Goal: Task Accomplishment & Management: Manage account settings

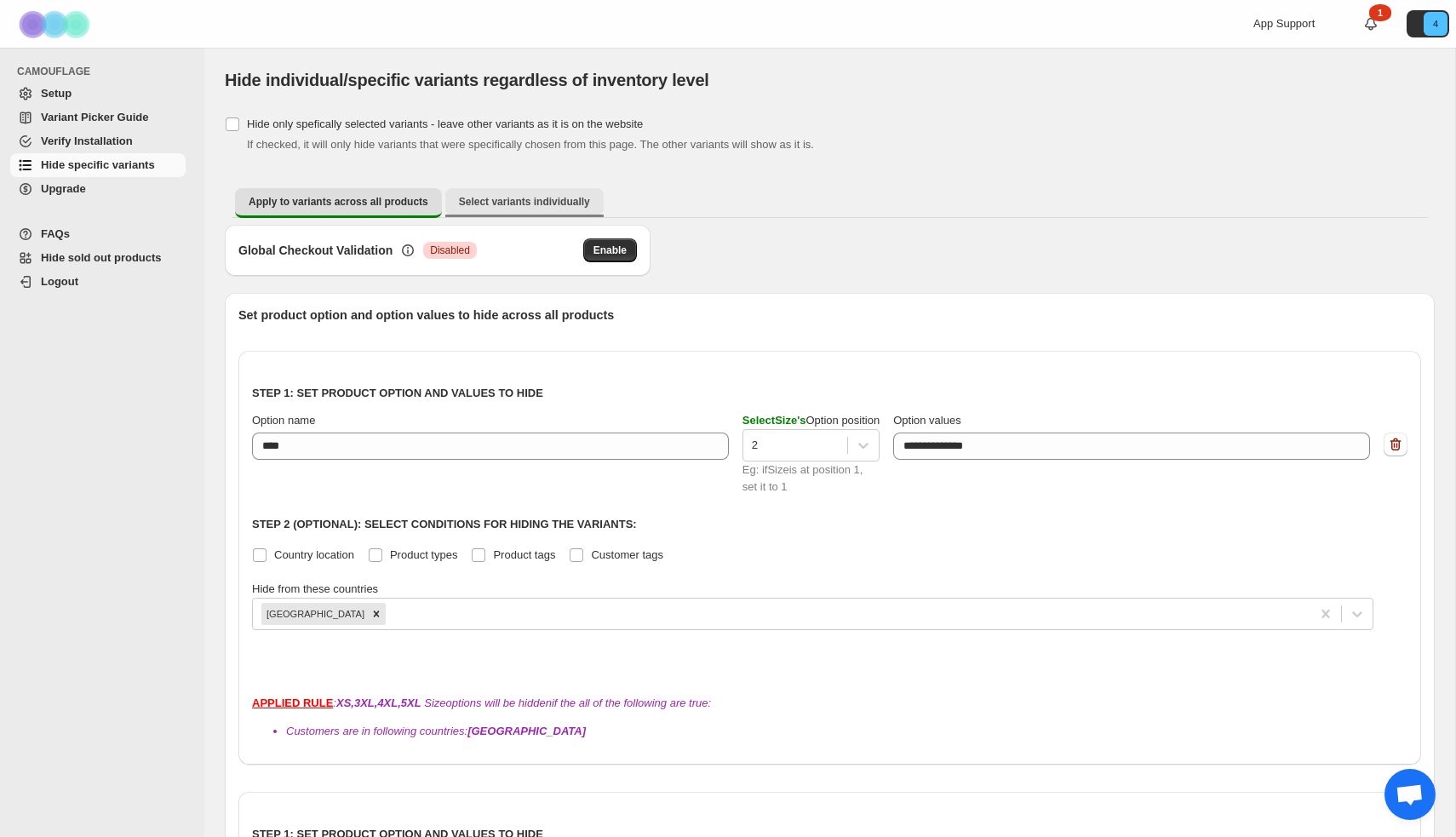
click at [538, 199] on span "Select variants individually" at bounding box center [524, 202] width 132 height 14
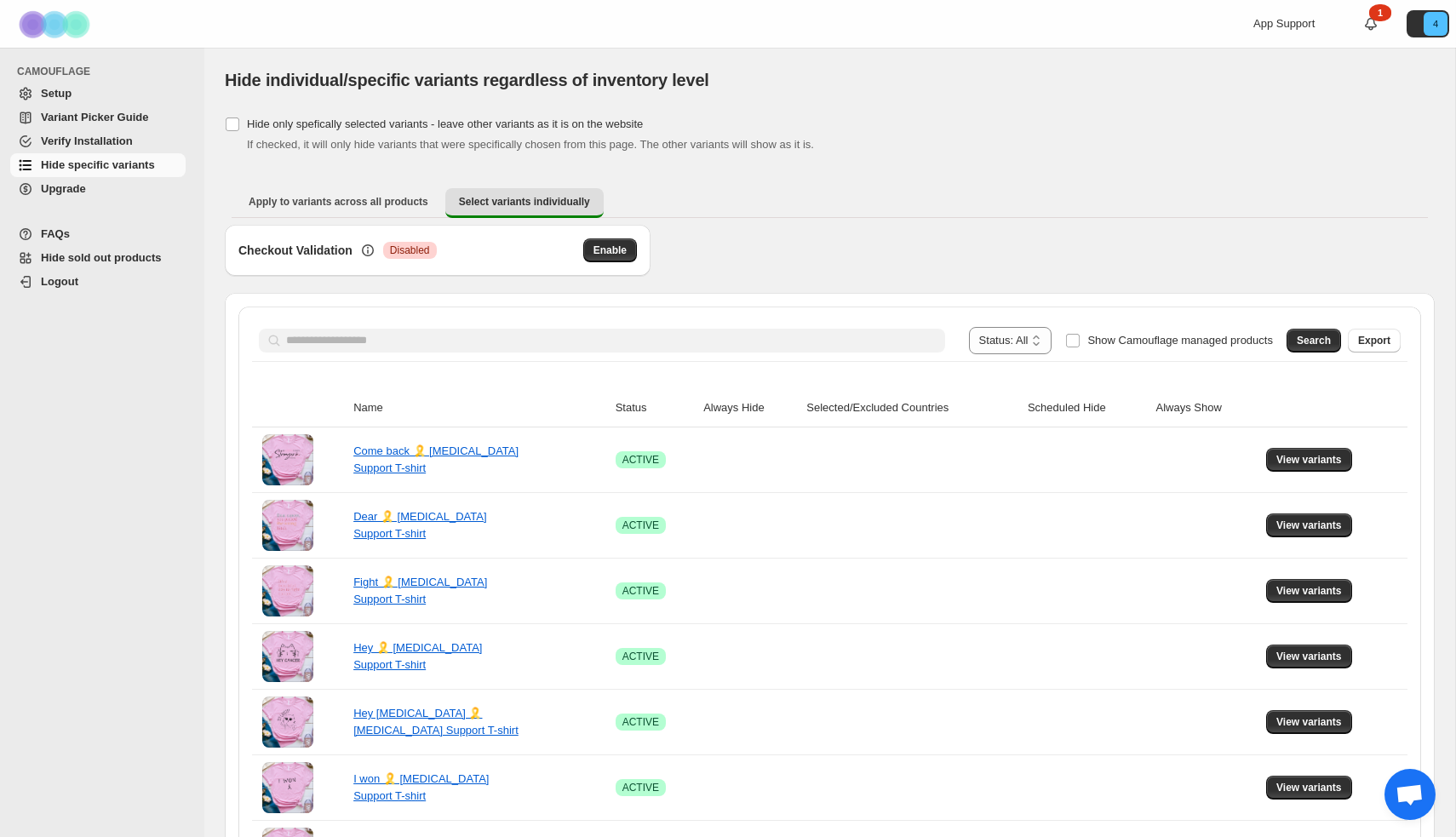
drag, startPoint x: 1305, startPoint y: 339, endPoint x: 1232, endPoint y: 365, distance: 77.5
click at [1304, 339] on span "Search" at bounding box center [1314, 340] width 34 height 14
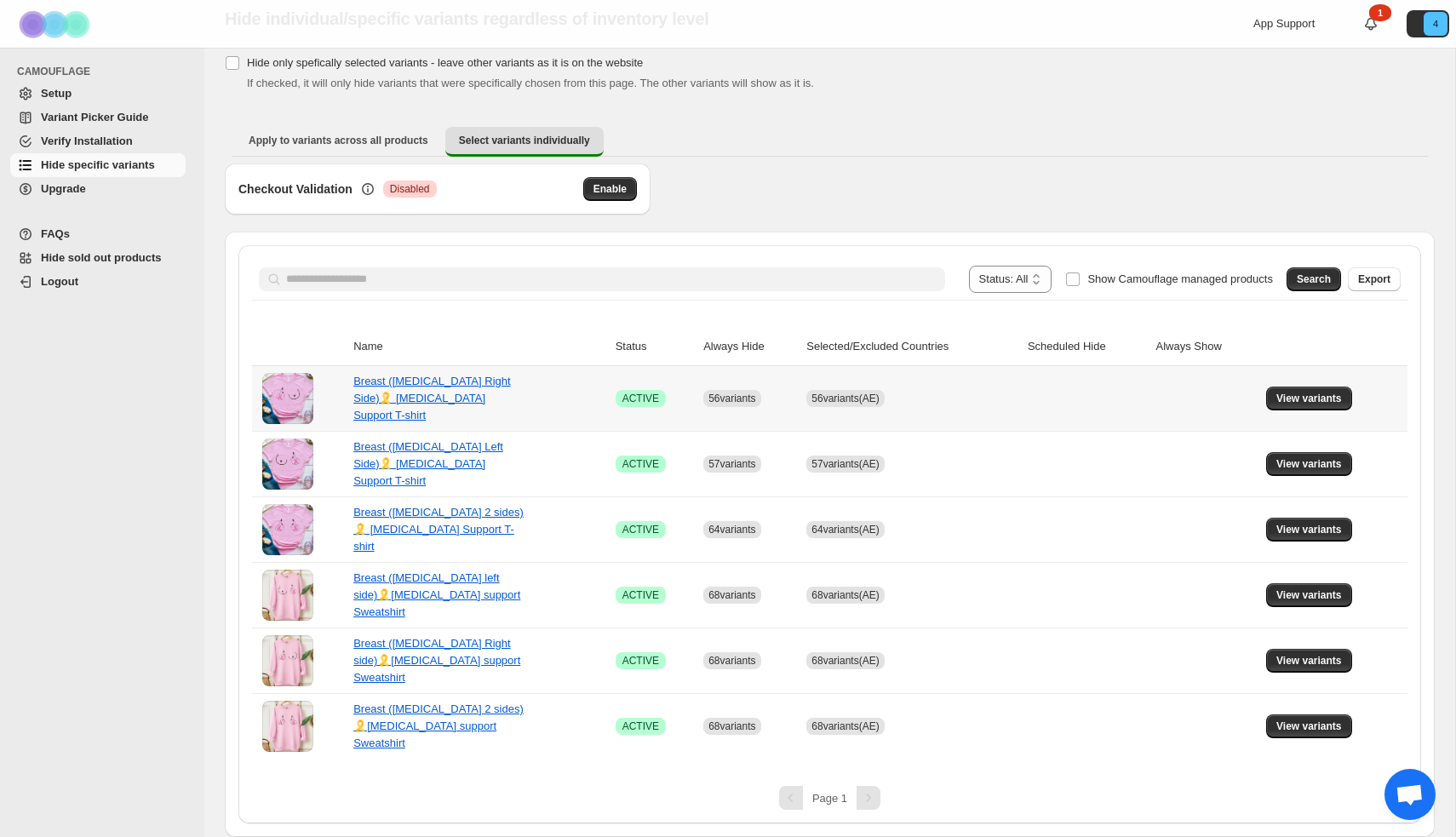
scroll to position [61, 0]
click at [1286, 402] on span "View variants" at bounding box center [1309, 399] width 65 height 14
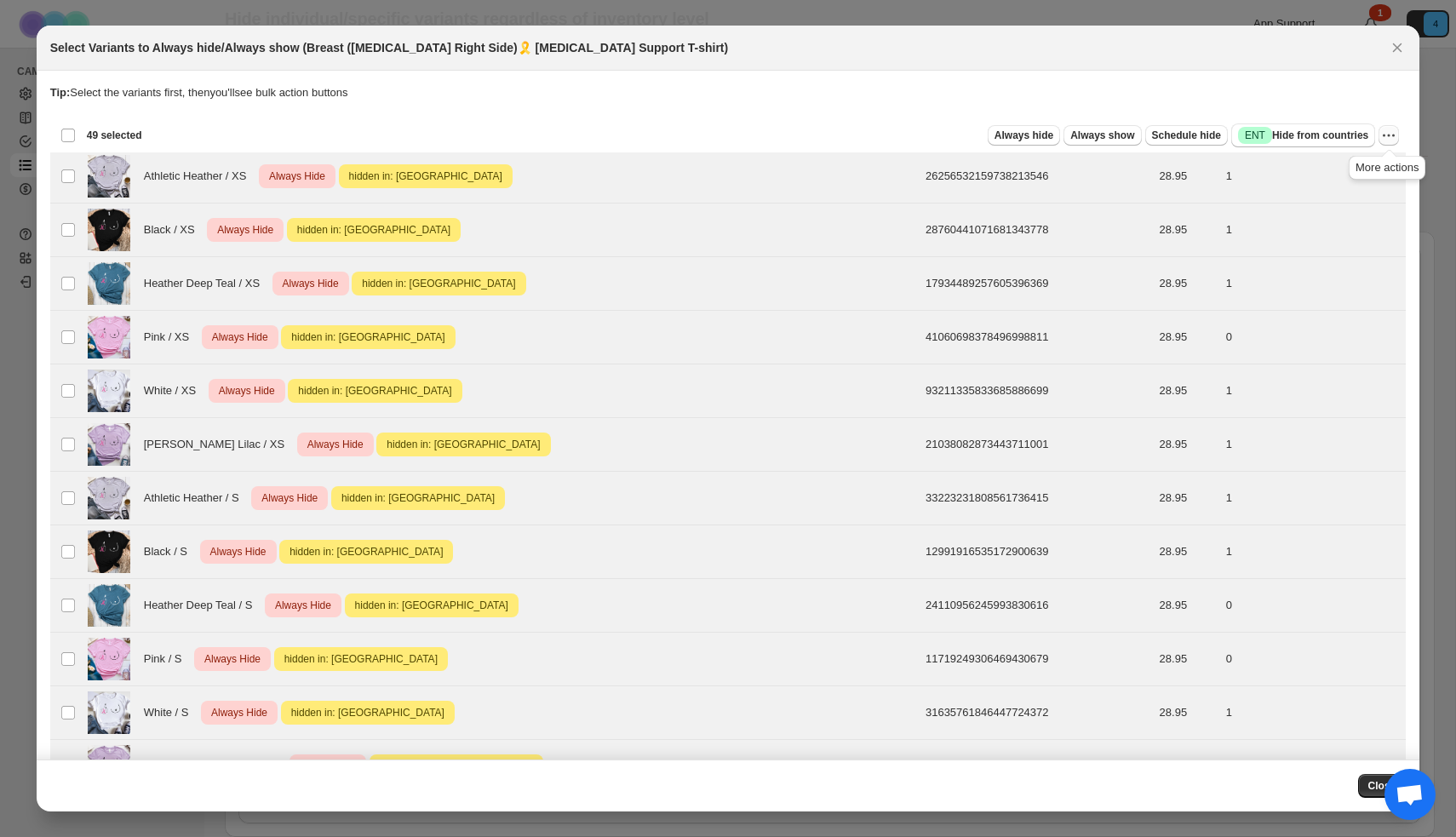
click at [1389, 138] on icon "More actions" at bounding box center [1388, 135] width 17 height 17
click at [1360, 249] on span "Undo hide from countries" at bounding box center [1326, 255] width 124 height 13
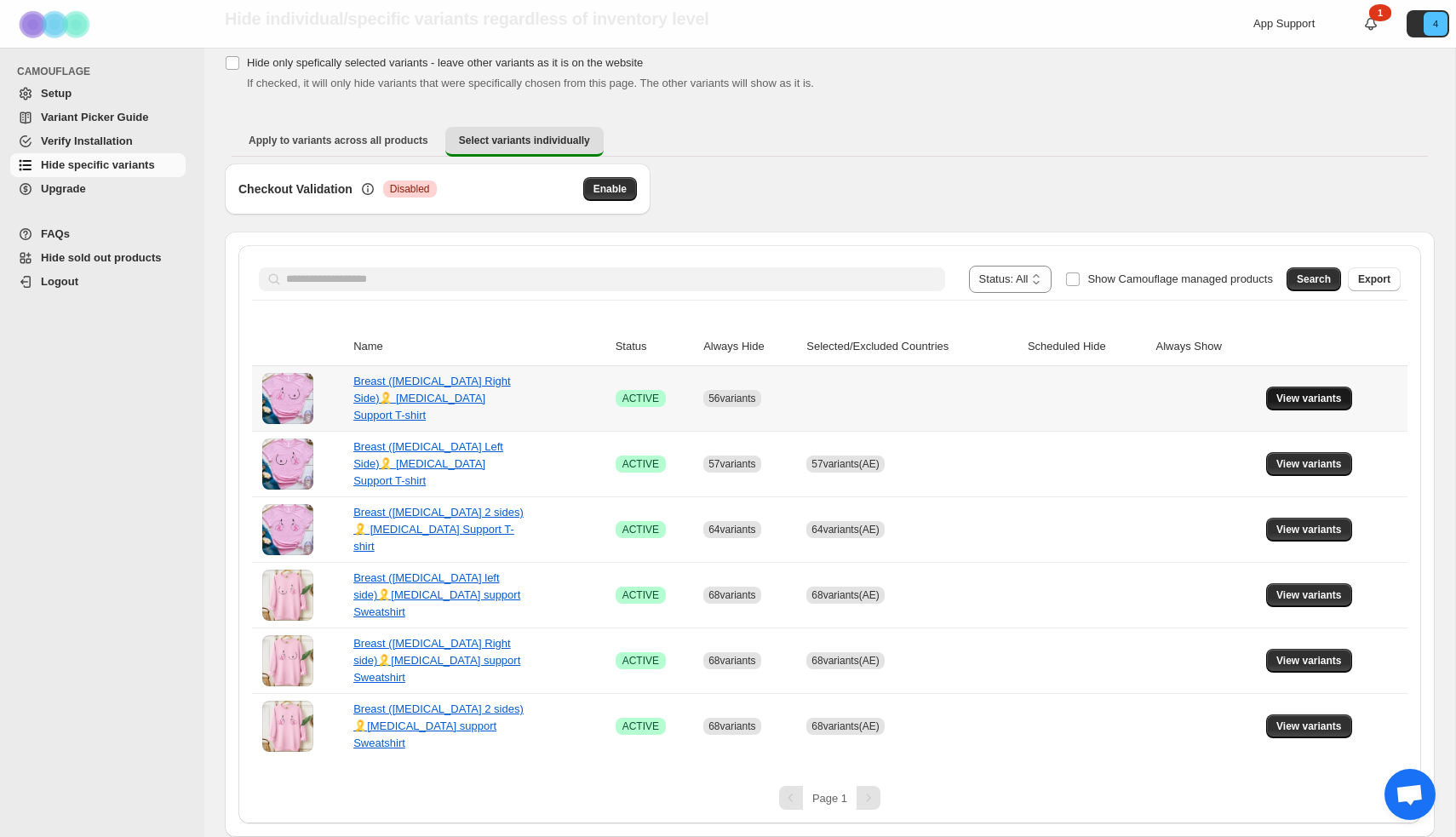
click at [1276, 398] on button "View variants" at bounding box center [1309, 399] width 86 height 24
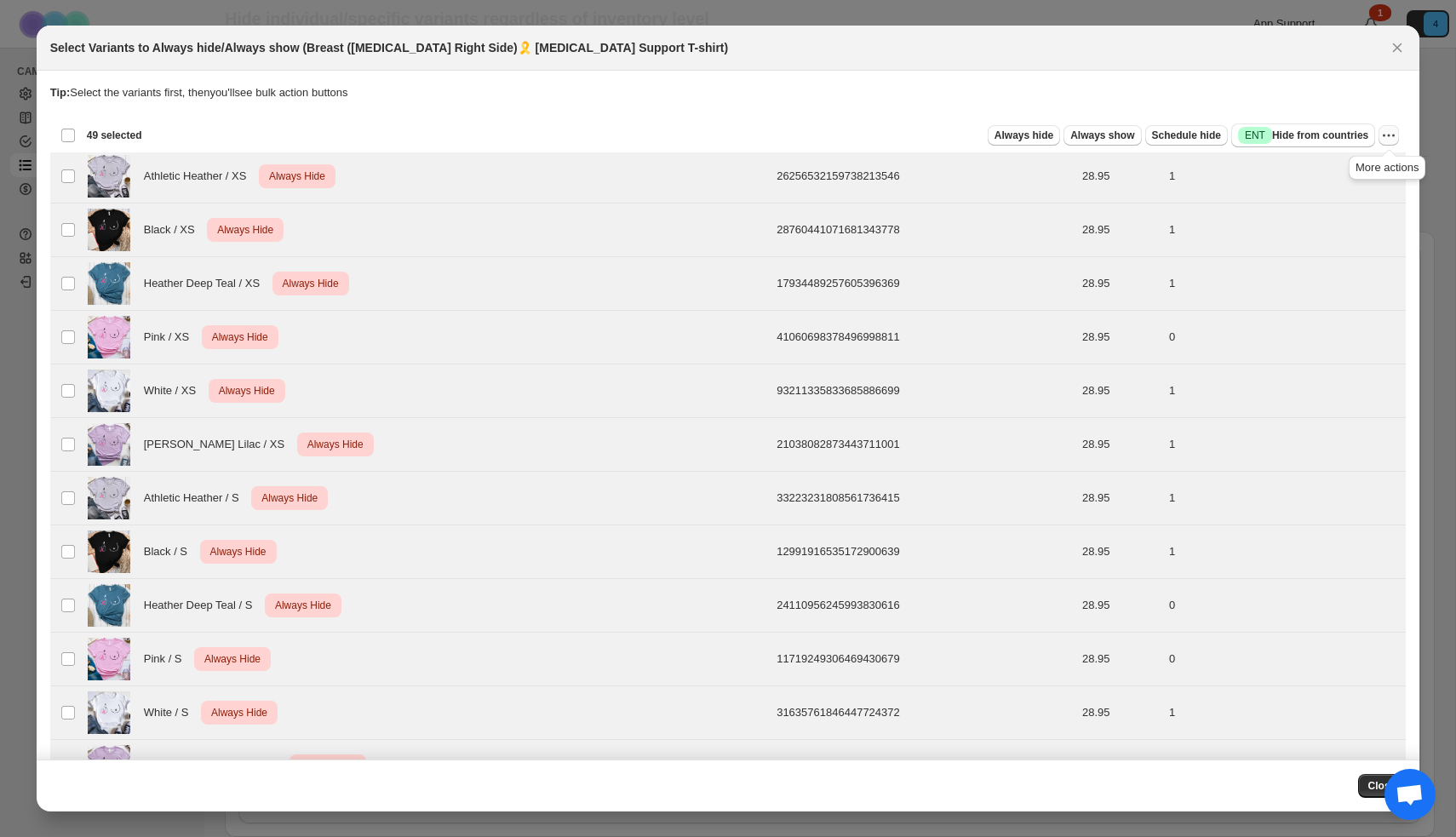
click at [1393, 135] on icon "More actions" at bounding box center [1388, 135] width 17 height 17
click at [1343, 175] on span "Undo always hide" at bounding box center [1309, 168] width 88 height 13
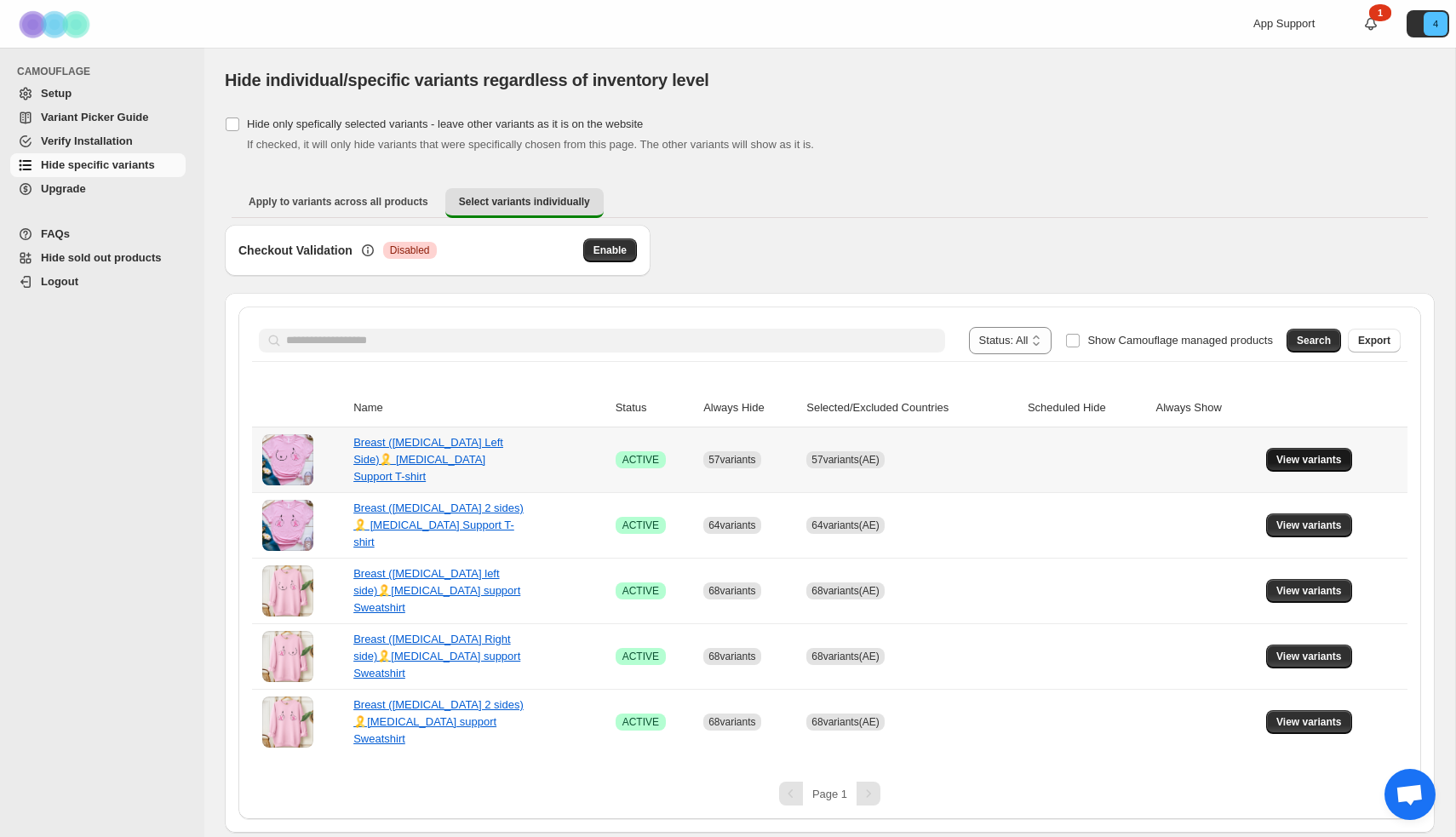
click at [1330, 464] on span "View variants" at bounding box center [1309, 460] width 65 height 14
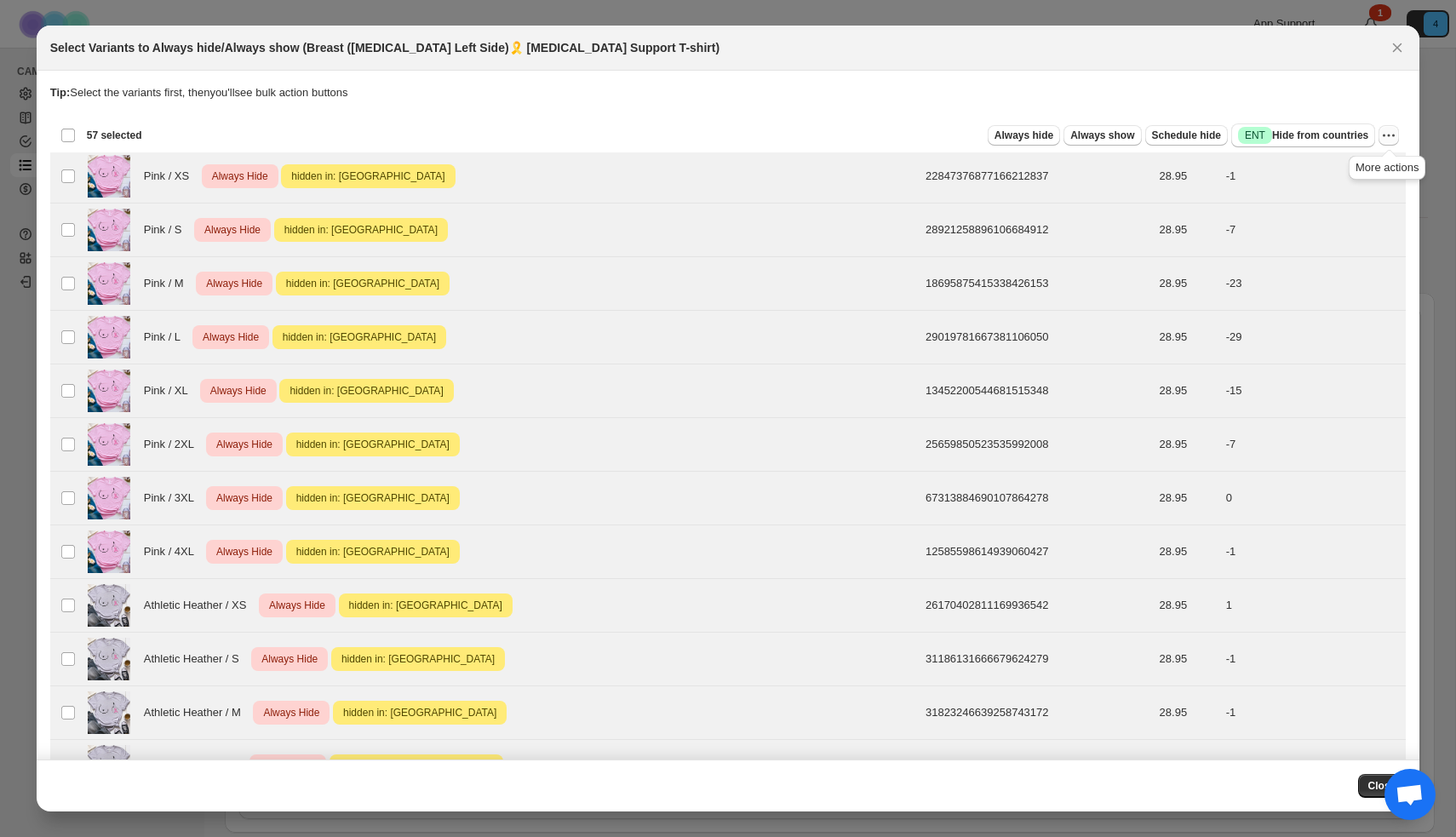
click at [1393, 135] on icon "More actions" at bounding box center [1388, 135] width 17 height 17
click at [1333, 258] on span "Undo hide from countries" at bounding box center [1326, 255] width 124 height 13
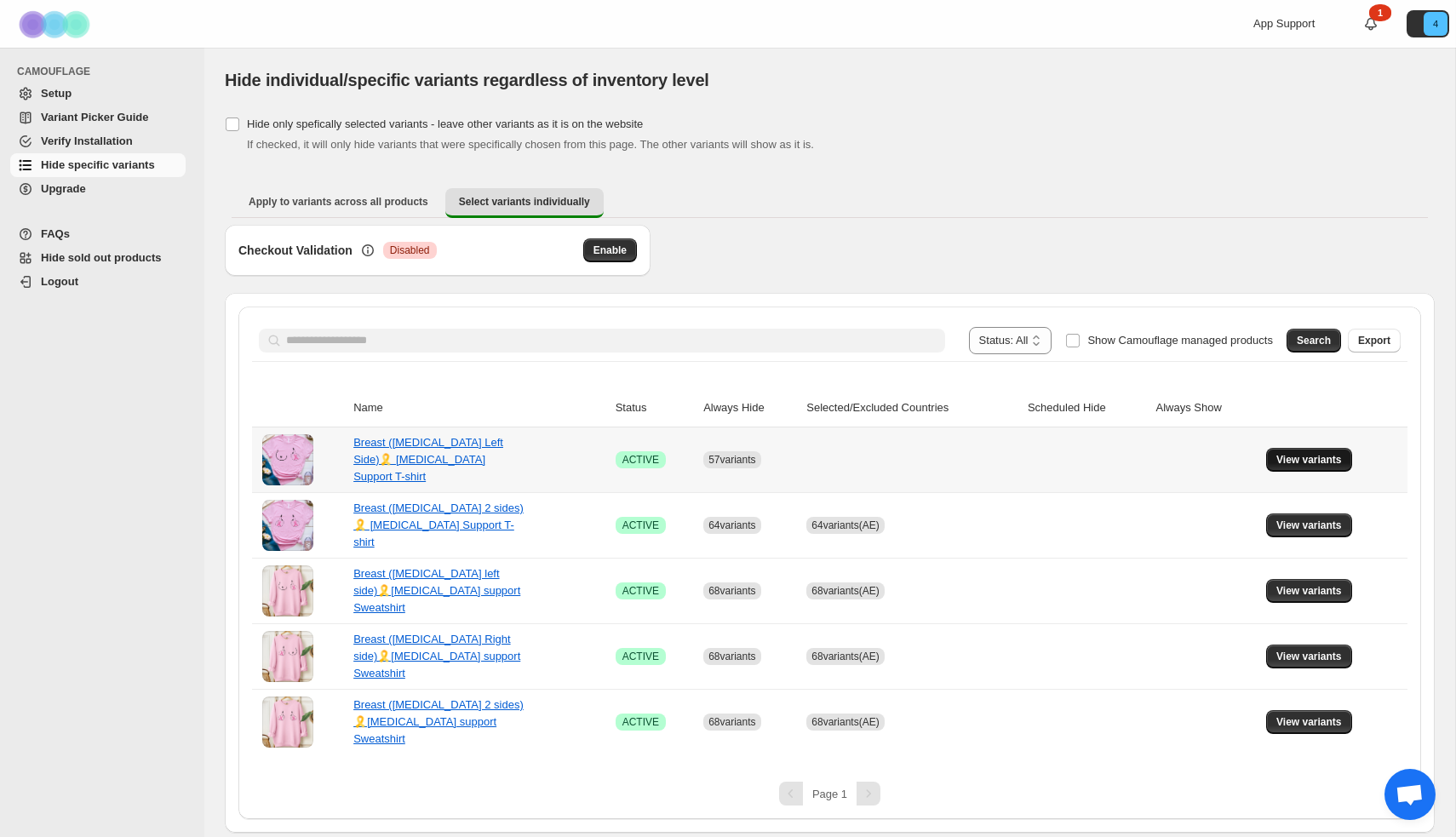
click at [1304, 467] on button "View variants" at bounding box center [1309, 460] width 86 height 24
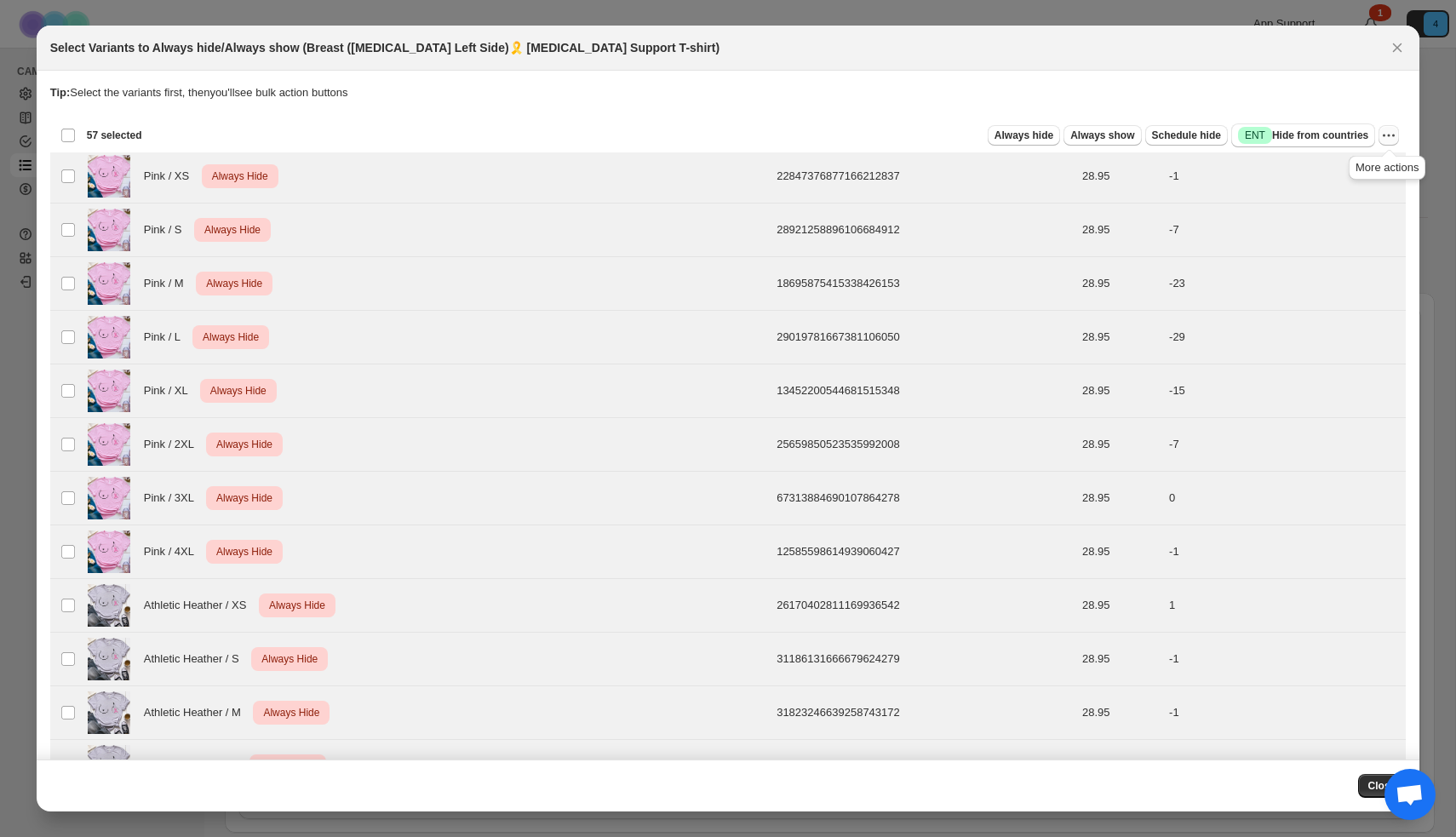
click at [1391, 143] on button "More actions" at bounding box center [1389, 136] width 21 height 21
click at [1358, 171] on span "Undo always hide" at bounding box center [1326, 169] width 124 height 17
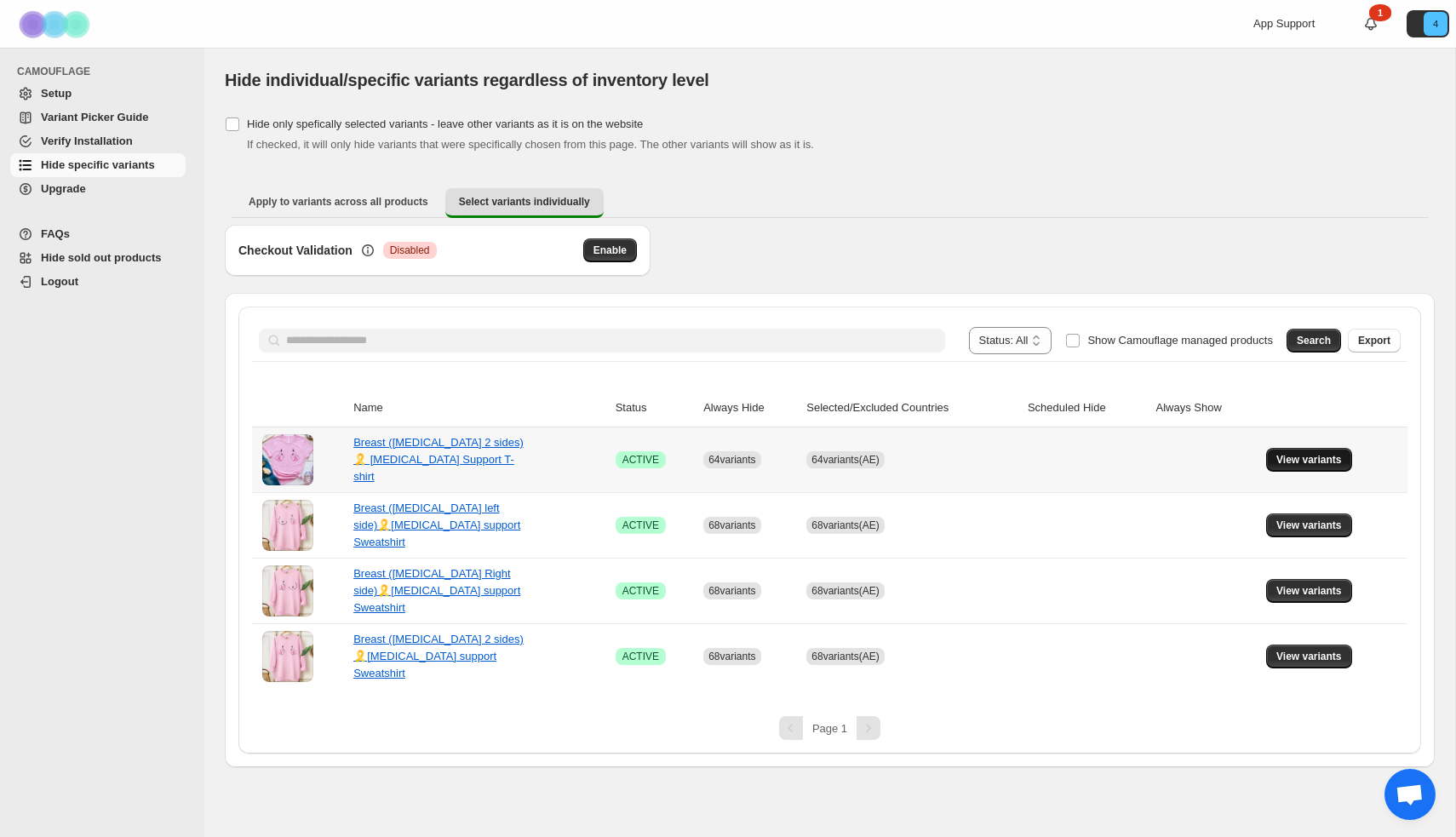
click at [1322, 462] on span "View variants" at bounding box center [1309, 460] width 65 height 14
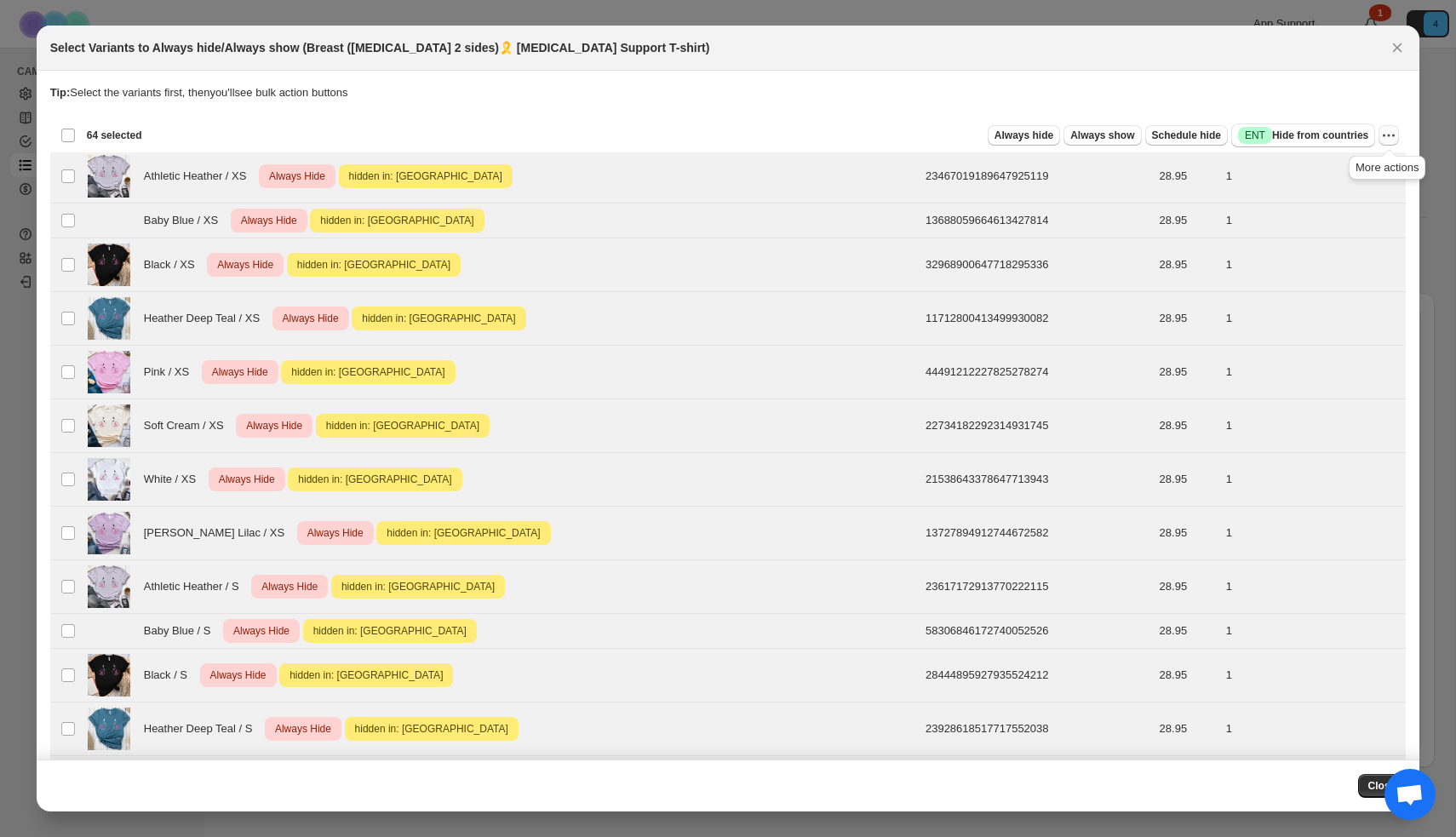
click at [1397, 142] on icon "More actions" at bounding box center [1388, 135] width 17 height 17
click at [1364, 263] on span "Undo hide from countries" at bounding box center [1326, 255] width 124 height 17
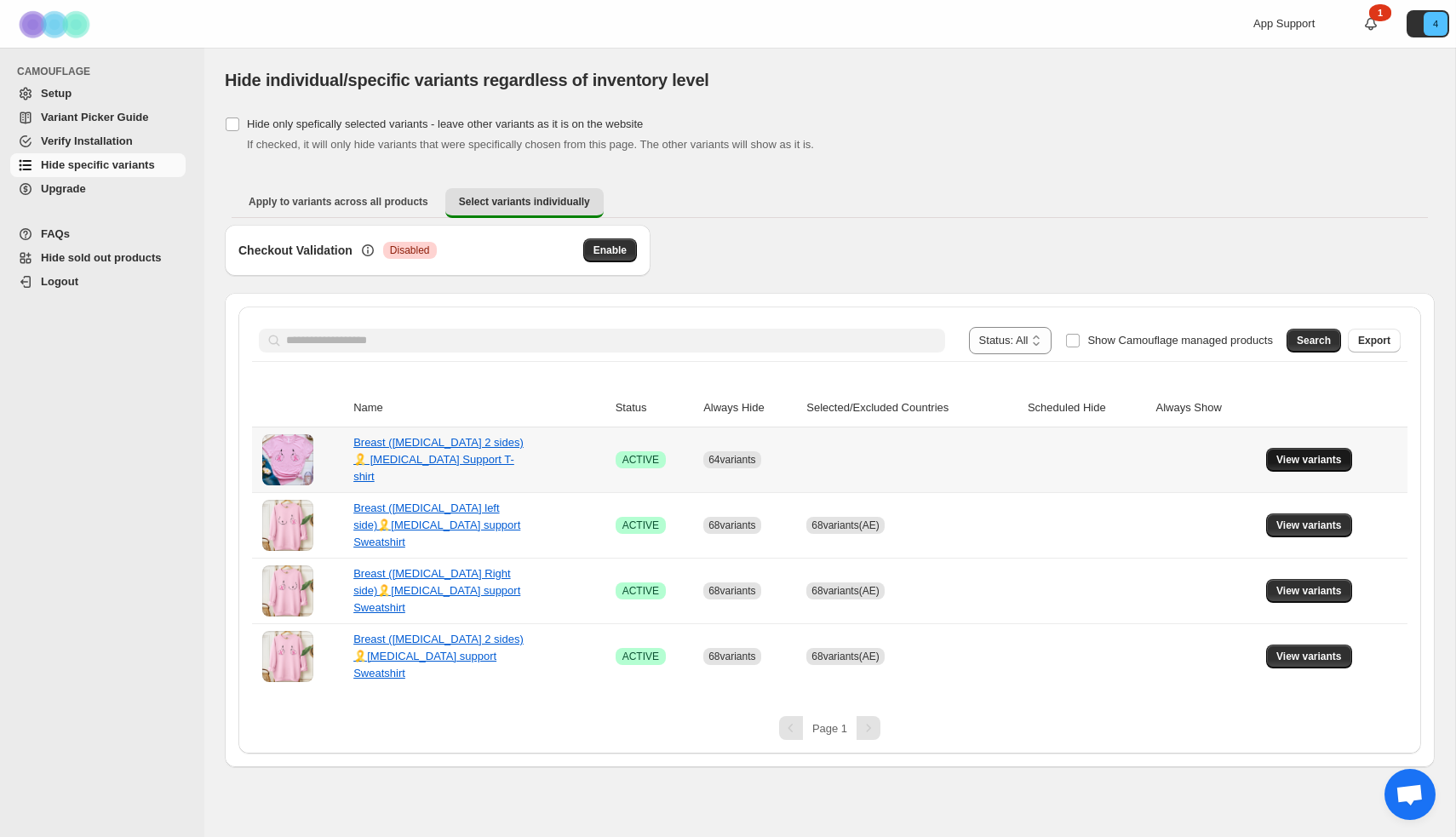
click at [1306, 456] on span "View variants" at bounding box center [1309, 460] width 65 height 14
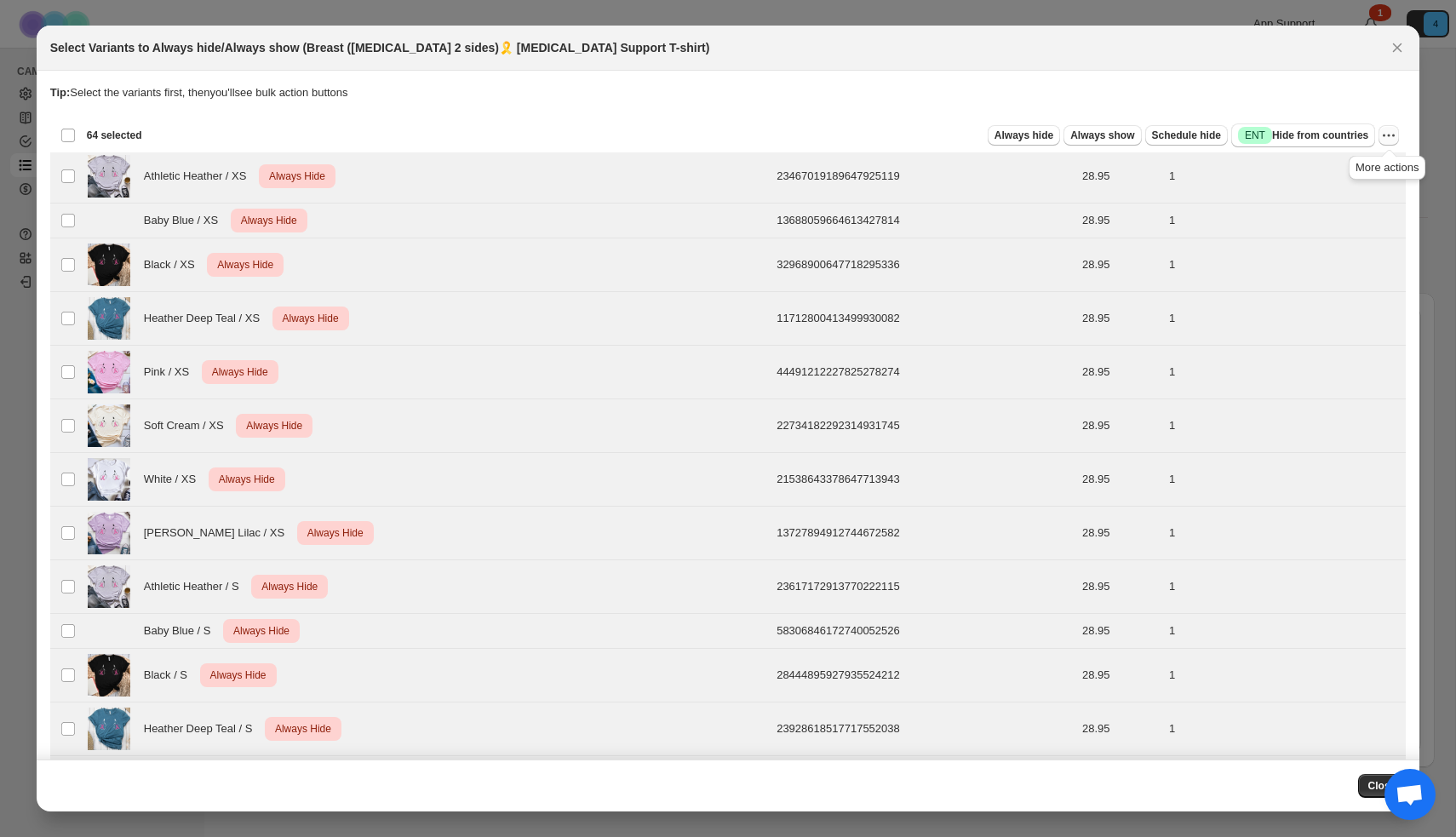
click at [1397, 133] on icon "More actions" at bounding box center [1388, 135] width 17 height 17
click at [1358, 165] on span "Undo always hide" at bounding box center [1326, 169] width 124 height 17
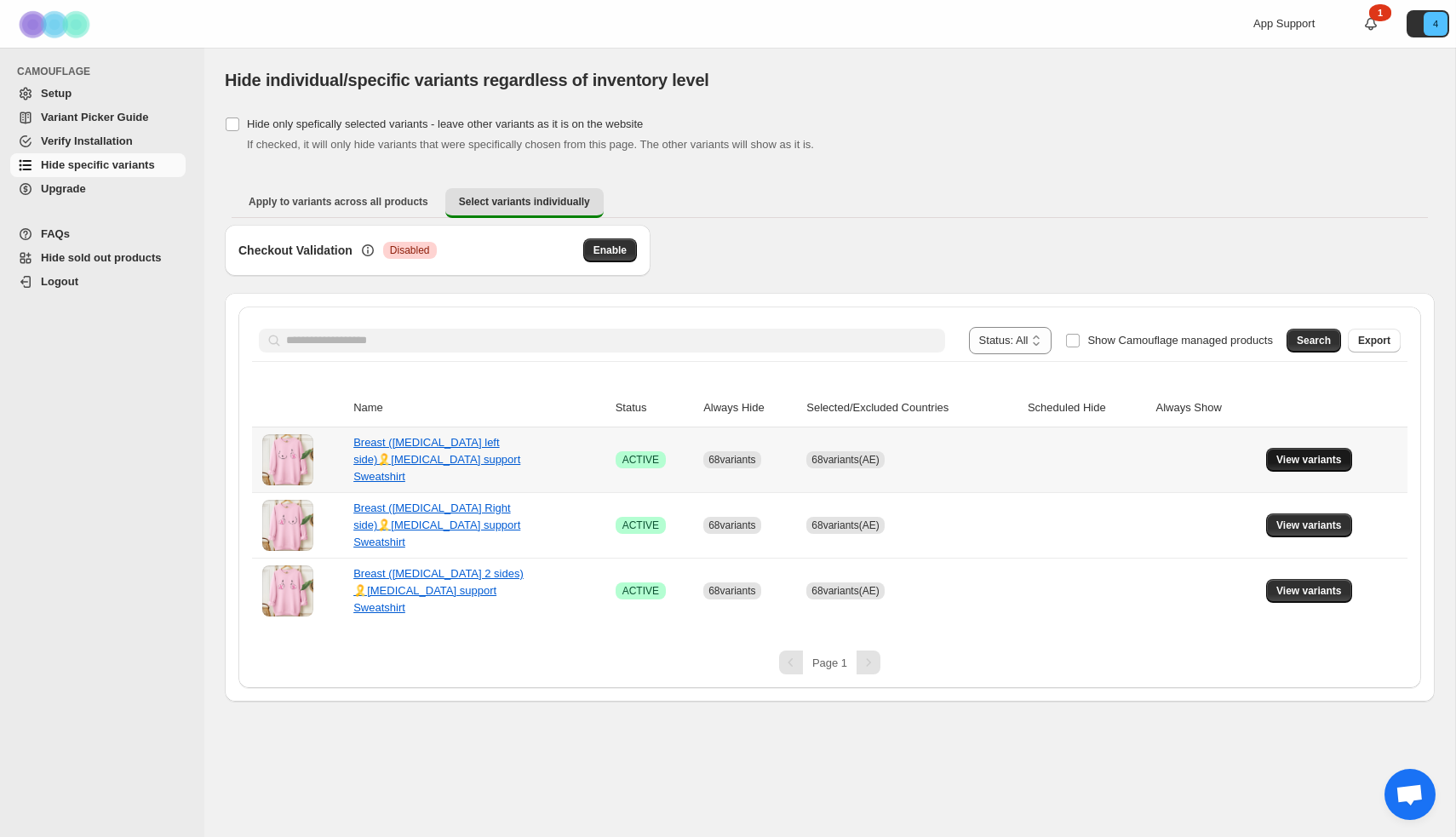
click at [1296, 454] on span "View variants" at bounding box center [1309, 460] width 65 height 14
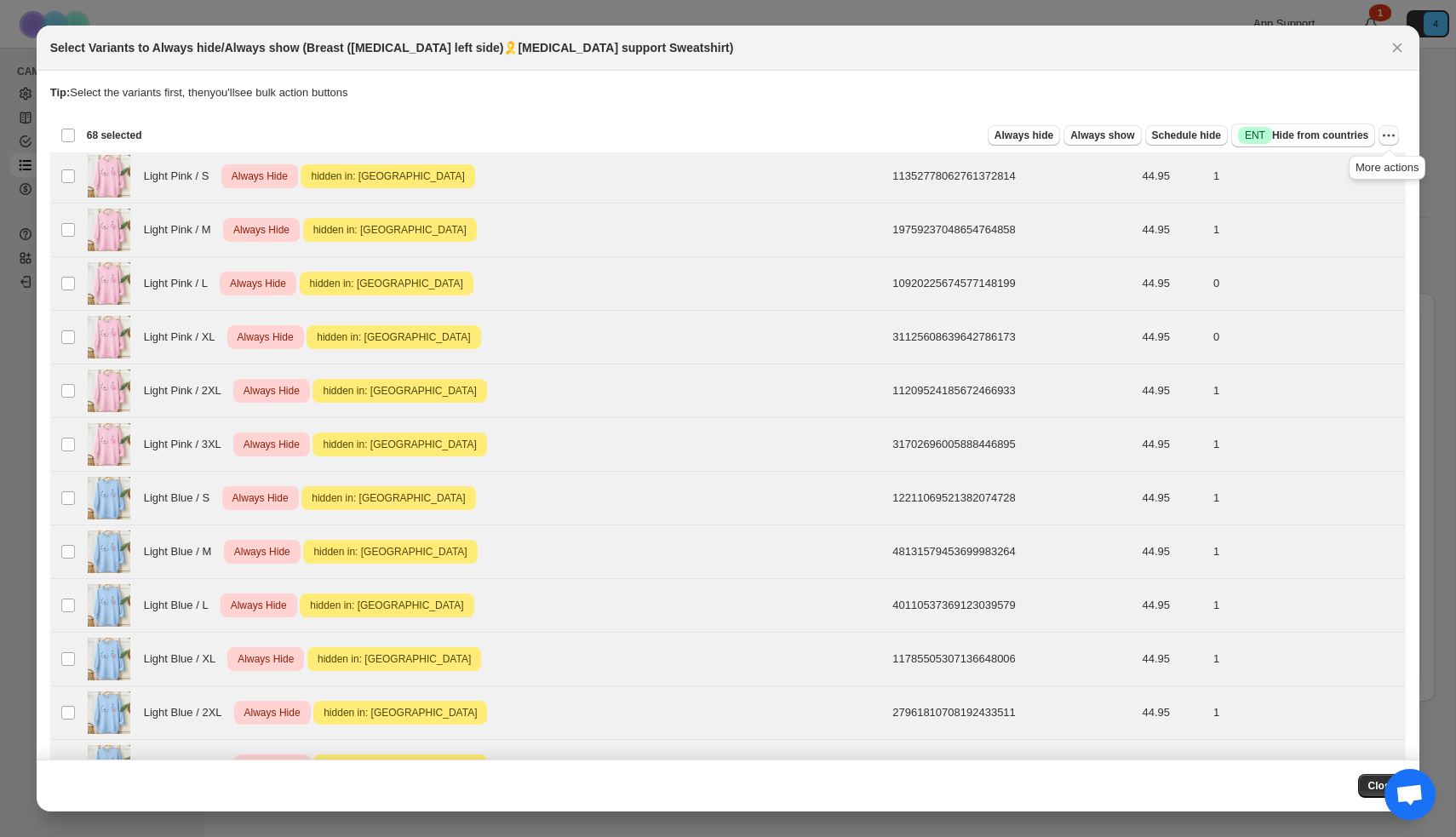
click at [1389, 143] on button "More actions" at bounding box center [1389, 136] width 21 height 21
click at [1336, 254] on span "Undo hide from countries" at bounding box center [1326, 255] width 124 height 13
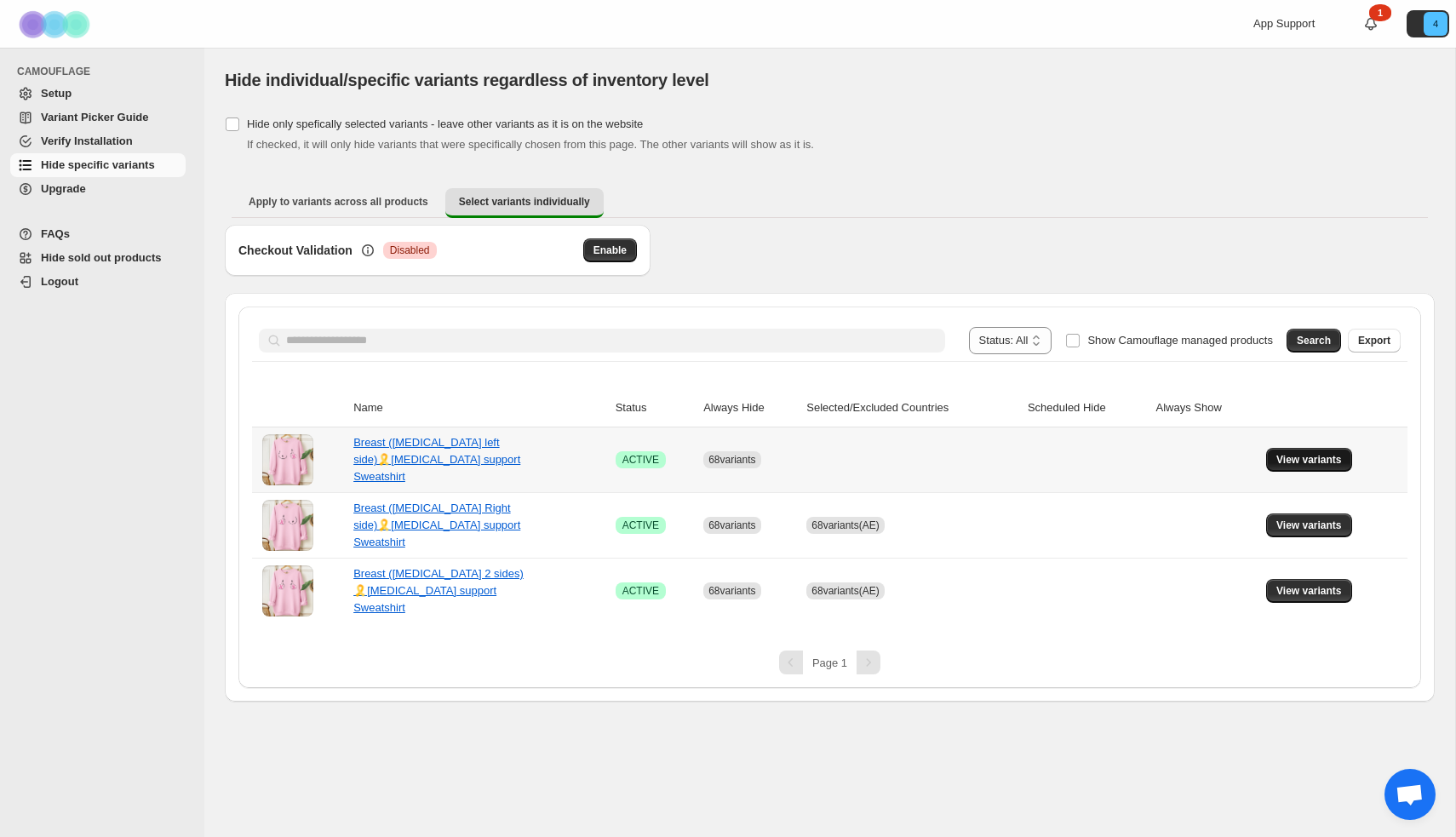
drag, startPoint x: 1295, startPoint y: 458, endPoint x: 1274, endPoint y: 461, distance: 21.2
click at [1295, 458] on span "View variants" at bounding box center [1309, 460] width 65 height 14
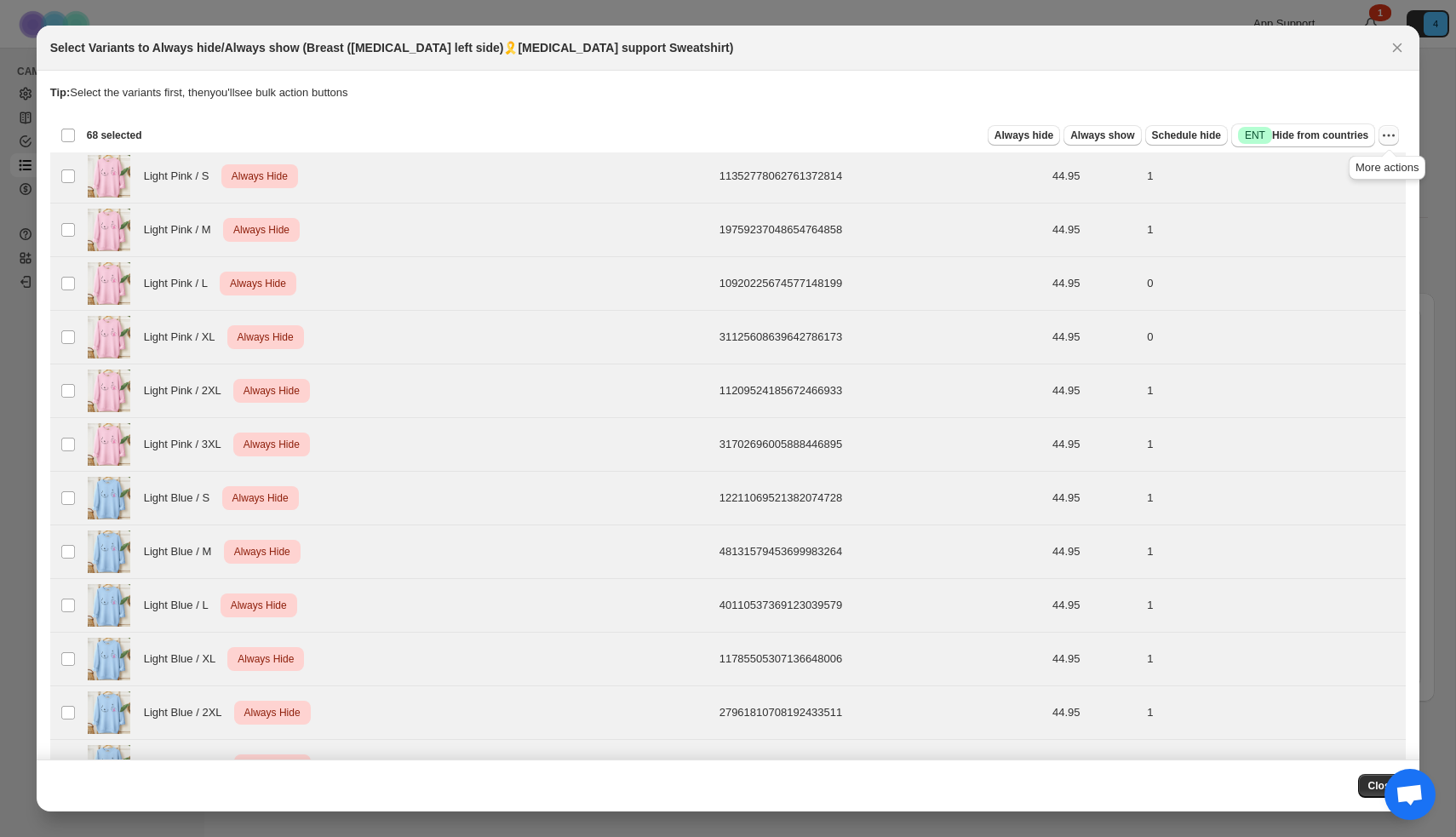
click at [1391, 135] on icon "More actions" at bounding box center [1388, 135] width 17 height 17
click at [1330, 173] on span "Undo always hide" at bounding box center [1309, 168] width 88 height 13
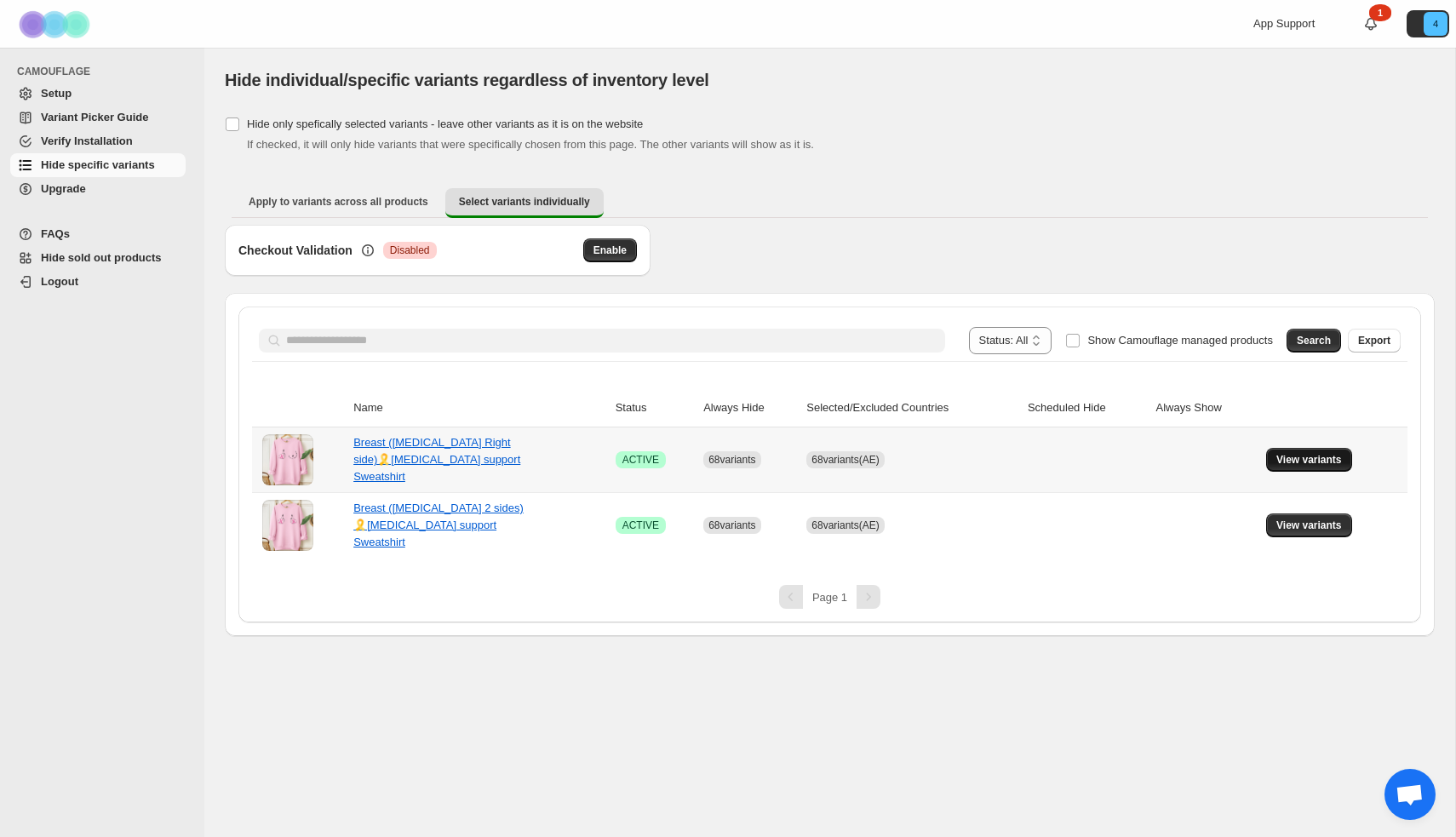
click at [1333, 450] on button "View variants" at bounding box center [1309, 460] width 86 height 24
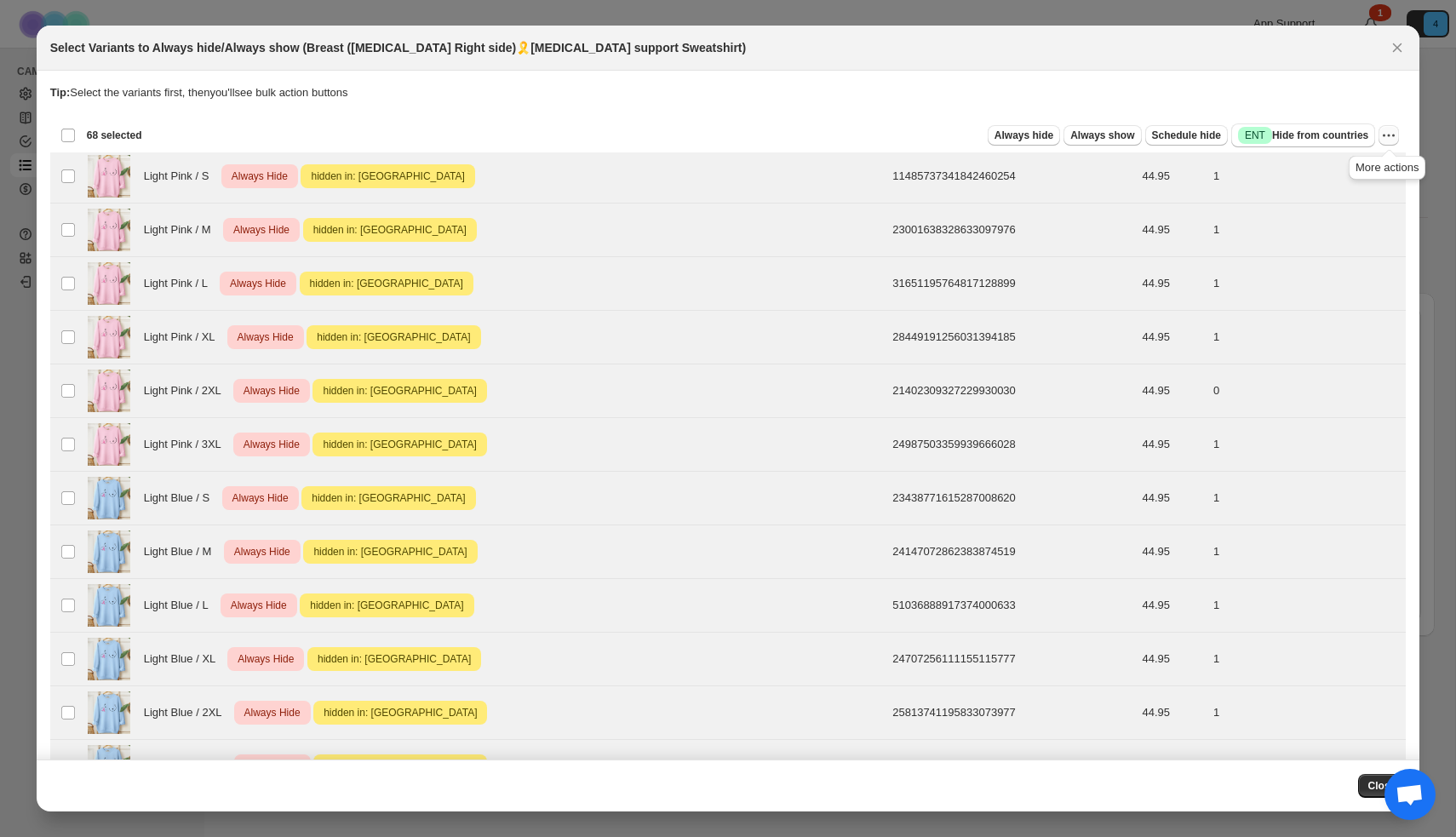
click at [1381, 140] on icon "More actions" at bounding box center [1388, 135] width 17 height 17
click at [1338, 258] on span "Undo hide from countries" at bounding box center [1326, 255] width 124 height 13
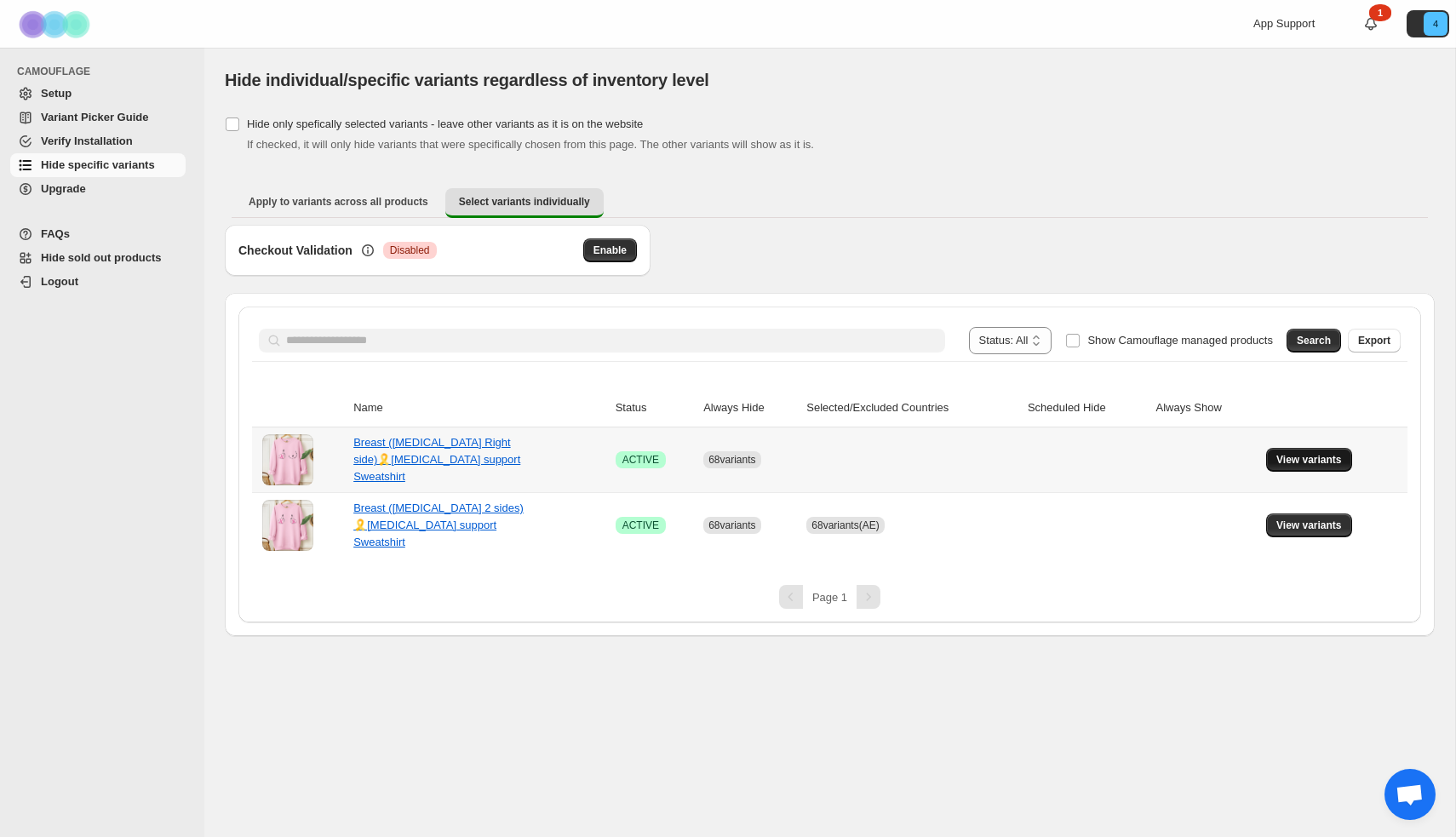
click at [1341, 457] on span "View variants" at bounding box center [1309, 460] width 65 height 14
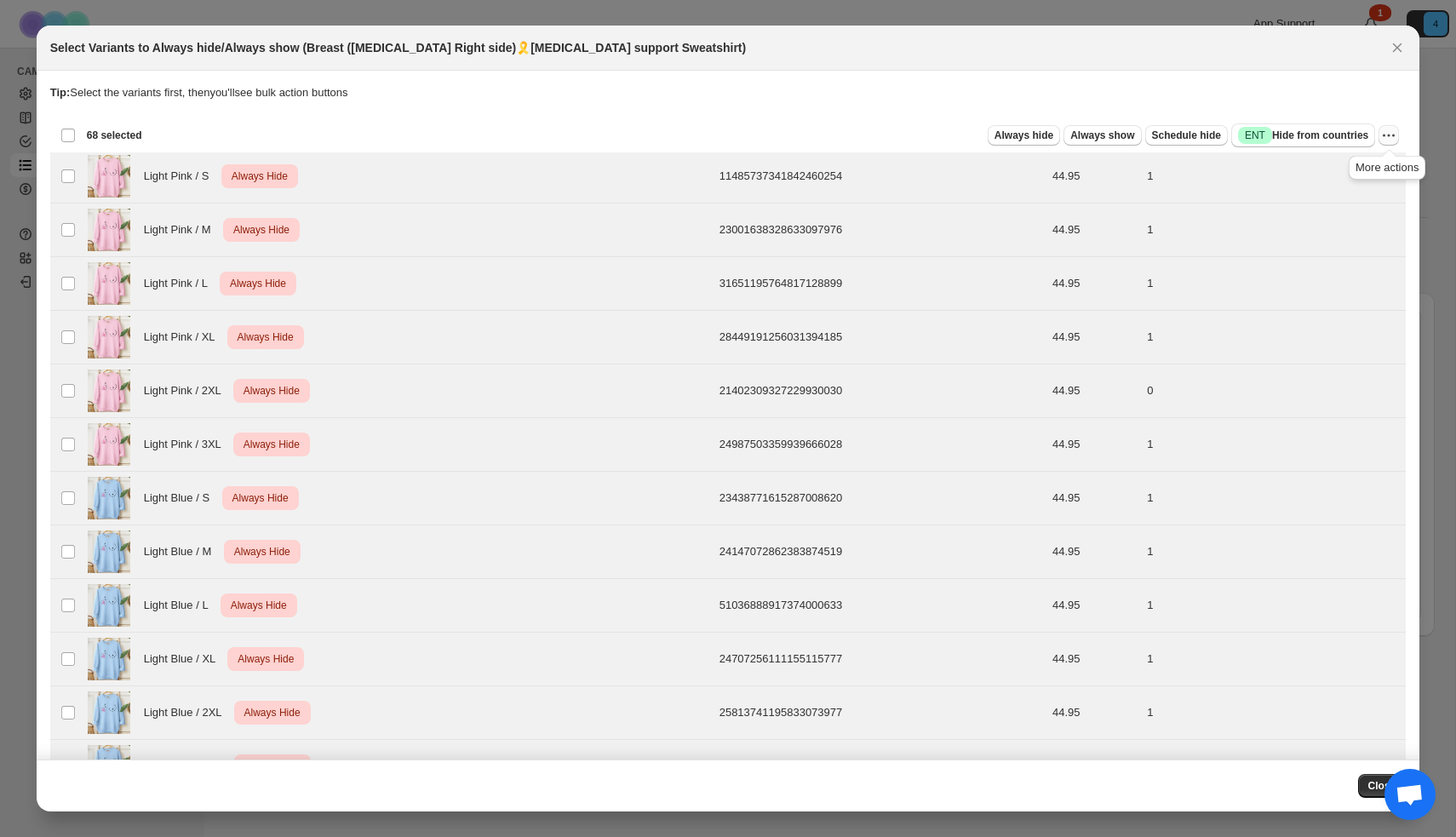
click at [1396, 138] on icon "More actions" at bounding box center [1388, 135] width 17 height 17
click at [1342, 174] on span "Undo always hide" at bounding box center [1309, 168] width 88 height 13
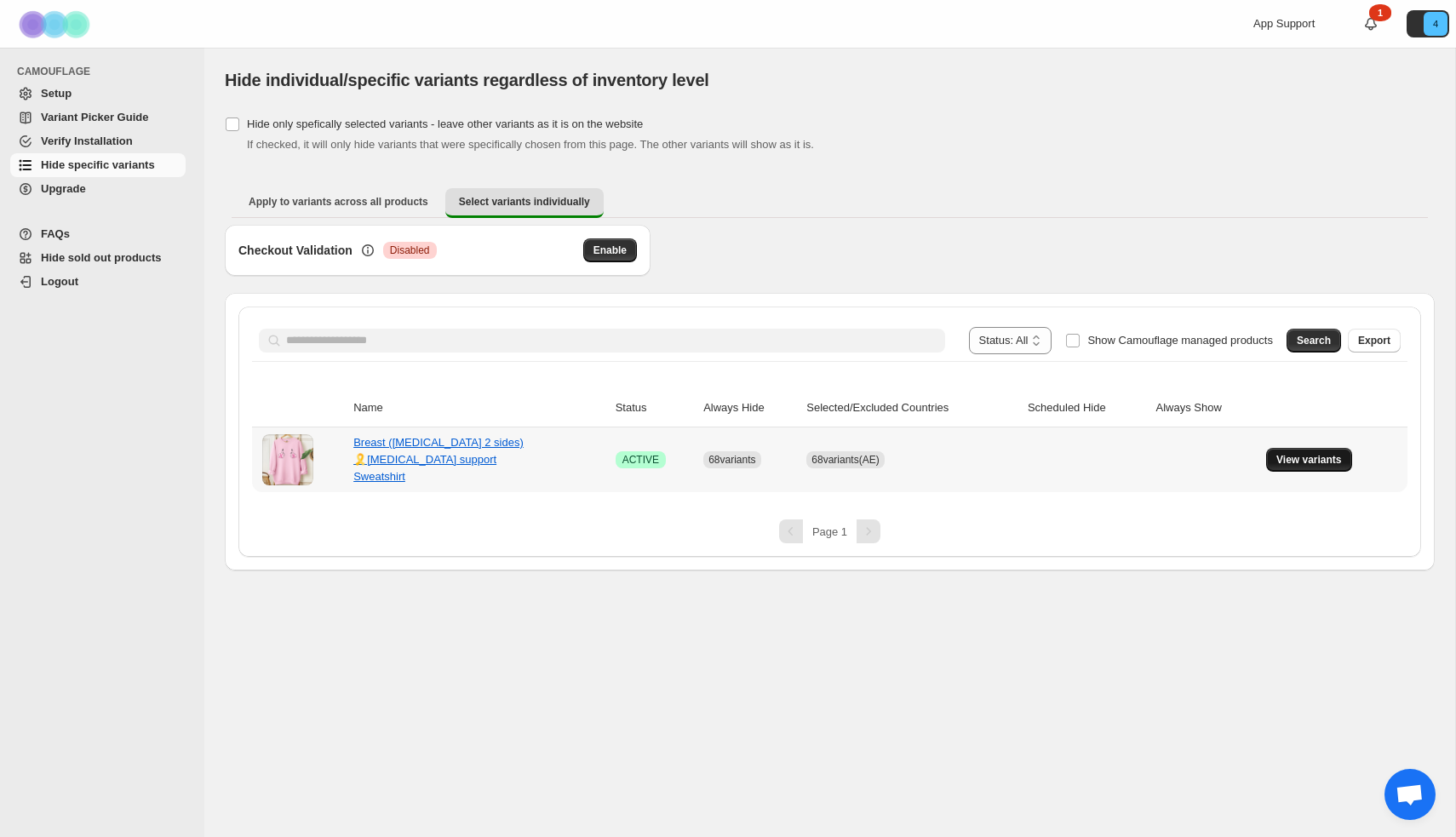
click at [1298, 456] on span "View variants" at bounding box center [1309, 460] width 65 height 14
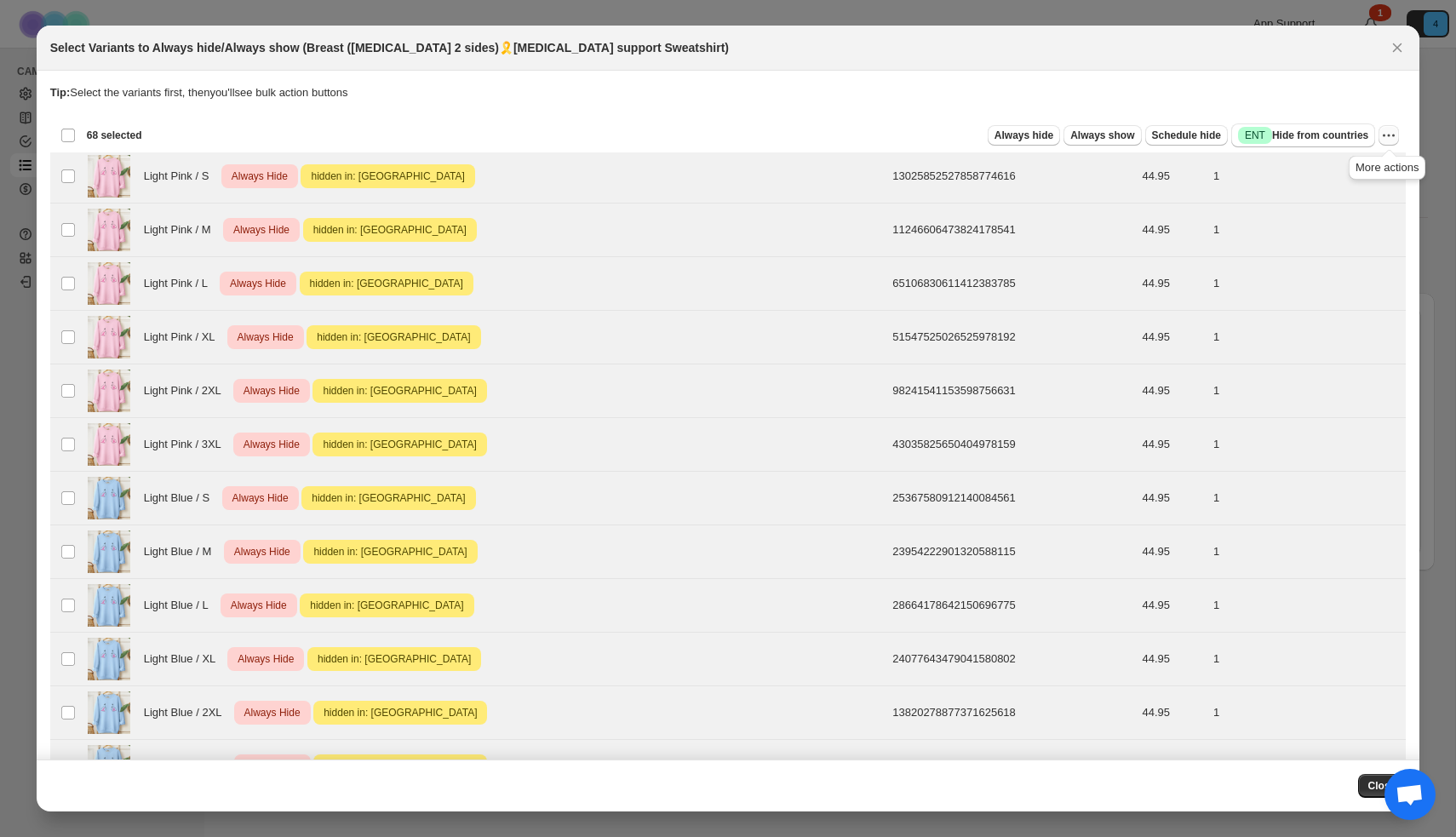
click at [1392, 143] on icon "More actions" at bounding box center [1388, 135] width 17 height 17
click at [1353, 256] on span "Undo hide from countries" at bounding box center [1326, 255] width 124 height 13
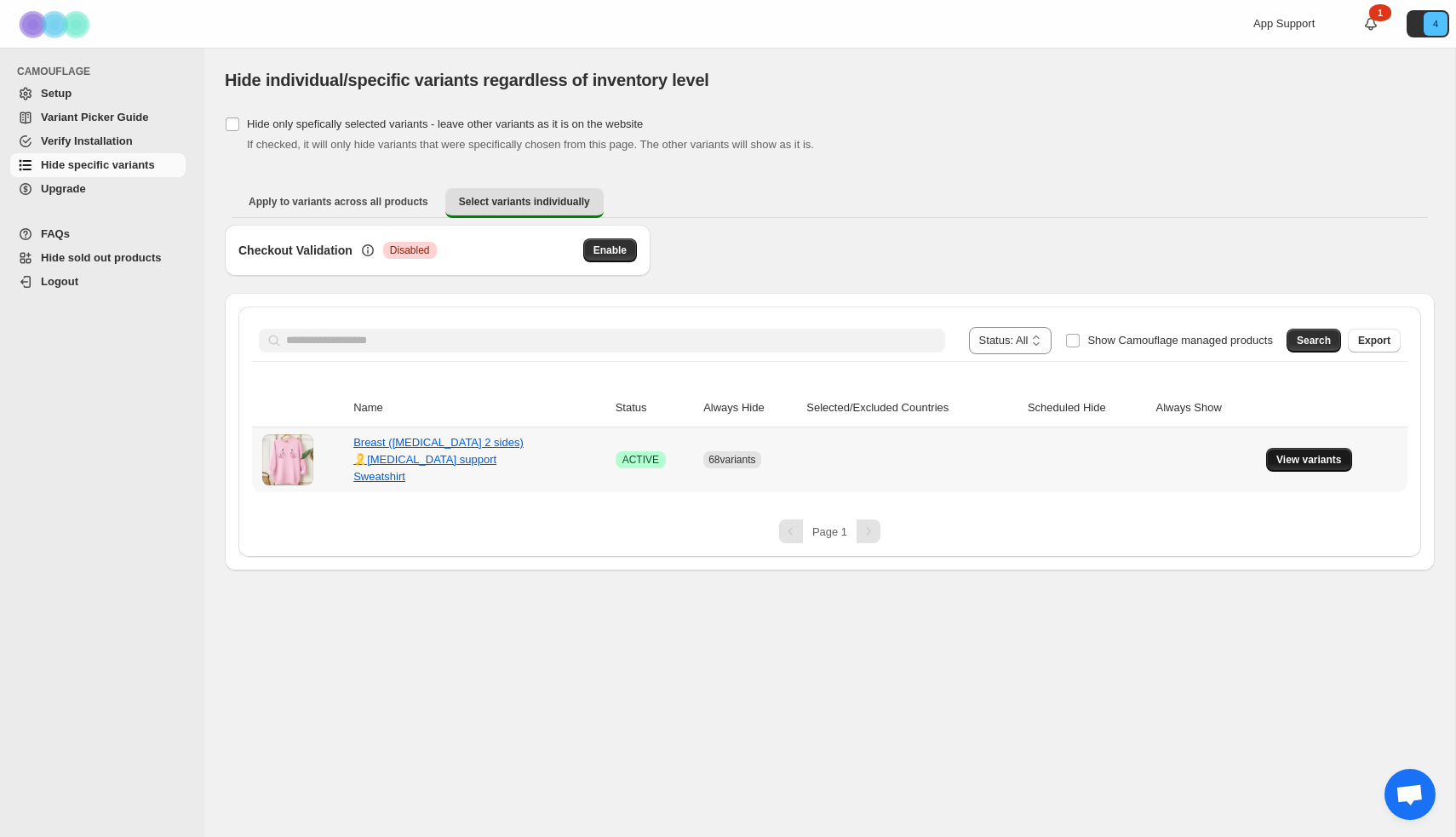
click at [1330, 462] on span "View variants" at bounding box center [1309, 460] width 65 height 14
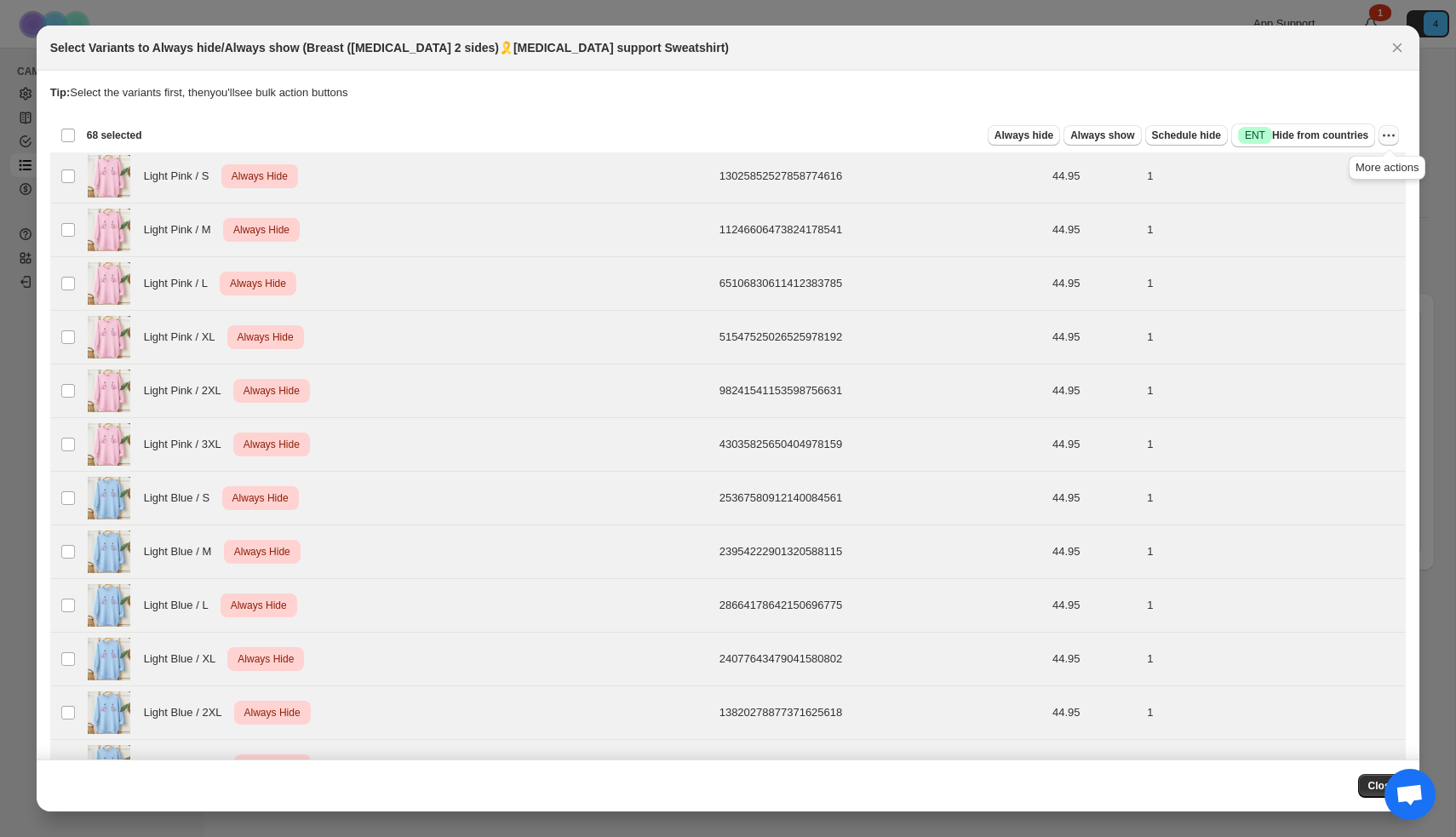
click at [1394, 138] on icon "More actions" at bounding box center [1388, 135] width 17 height 17
click at [1340, 168] on span "Undo always hide" at bounding box center [1309, 168] width 88 height 13
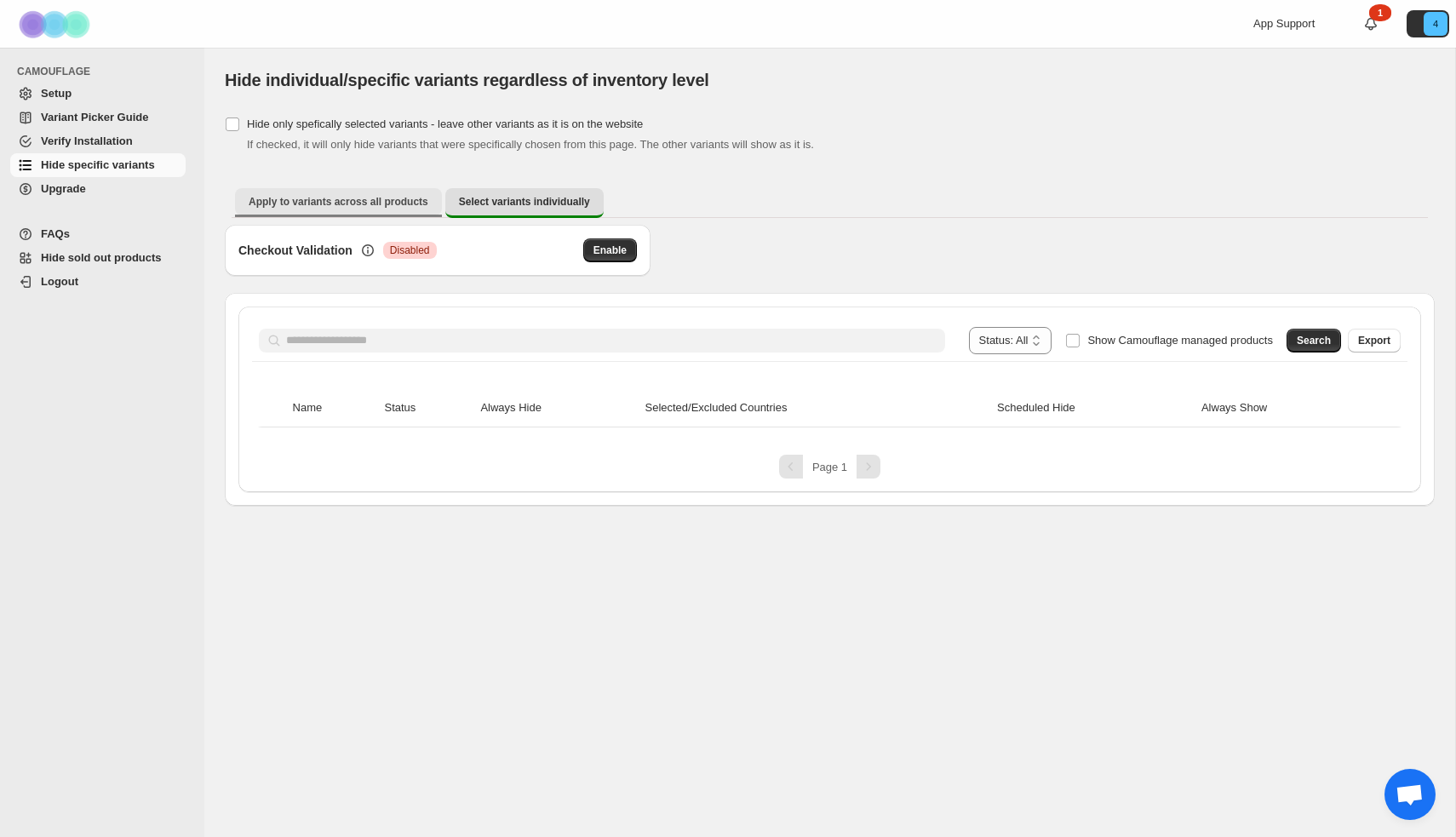
click at [285, 199] on span "Apply to variants across all products" at bounding box center [338, 202] width 180 height 14
